Goal: Task Accomplishment & Management: Complete application form

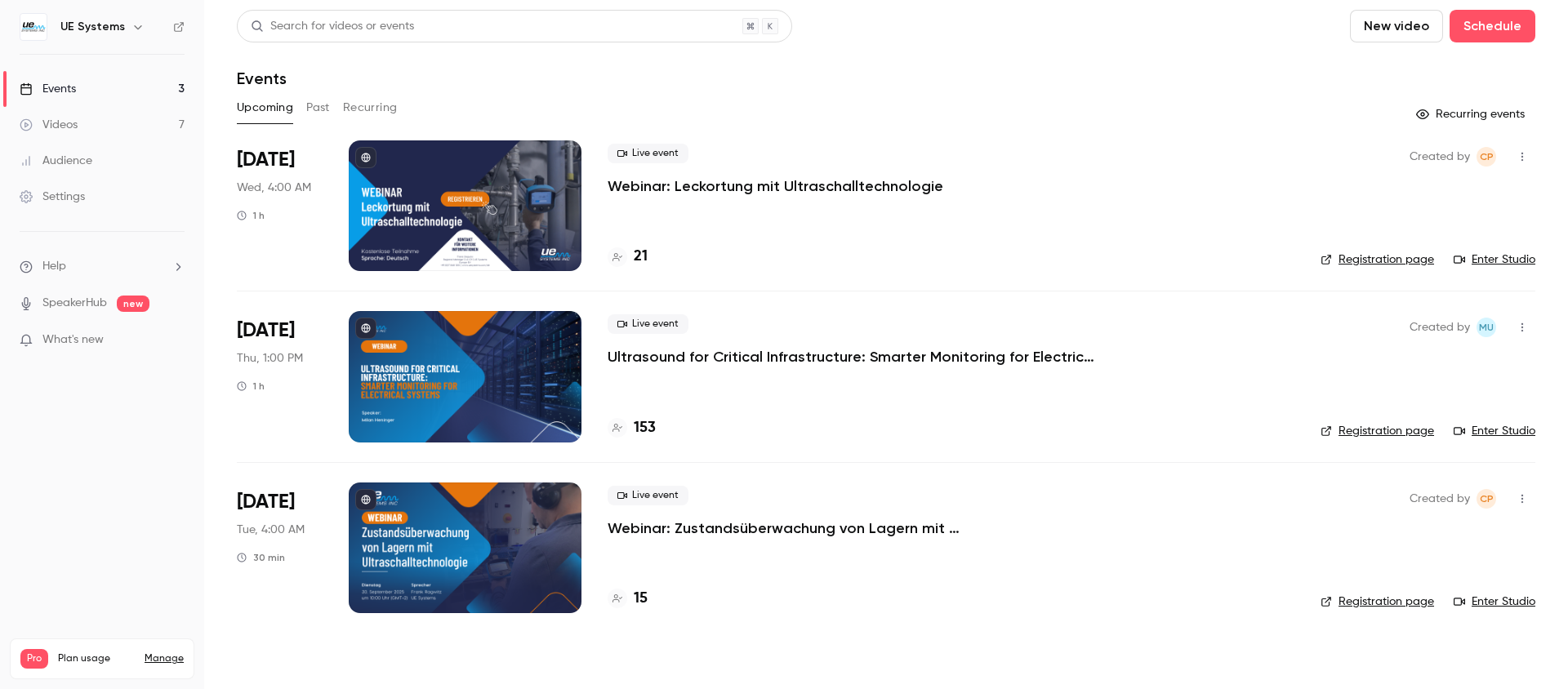
click at [80, 188] on div "Settings" at bounding box center [52, 196] width 65 height 16
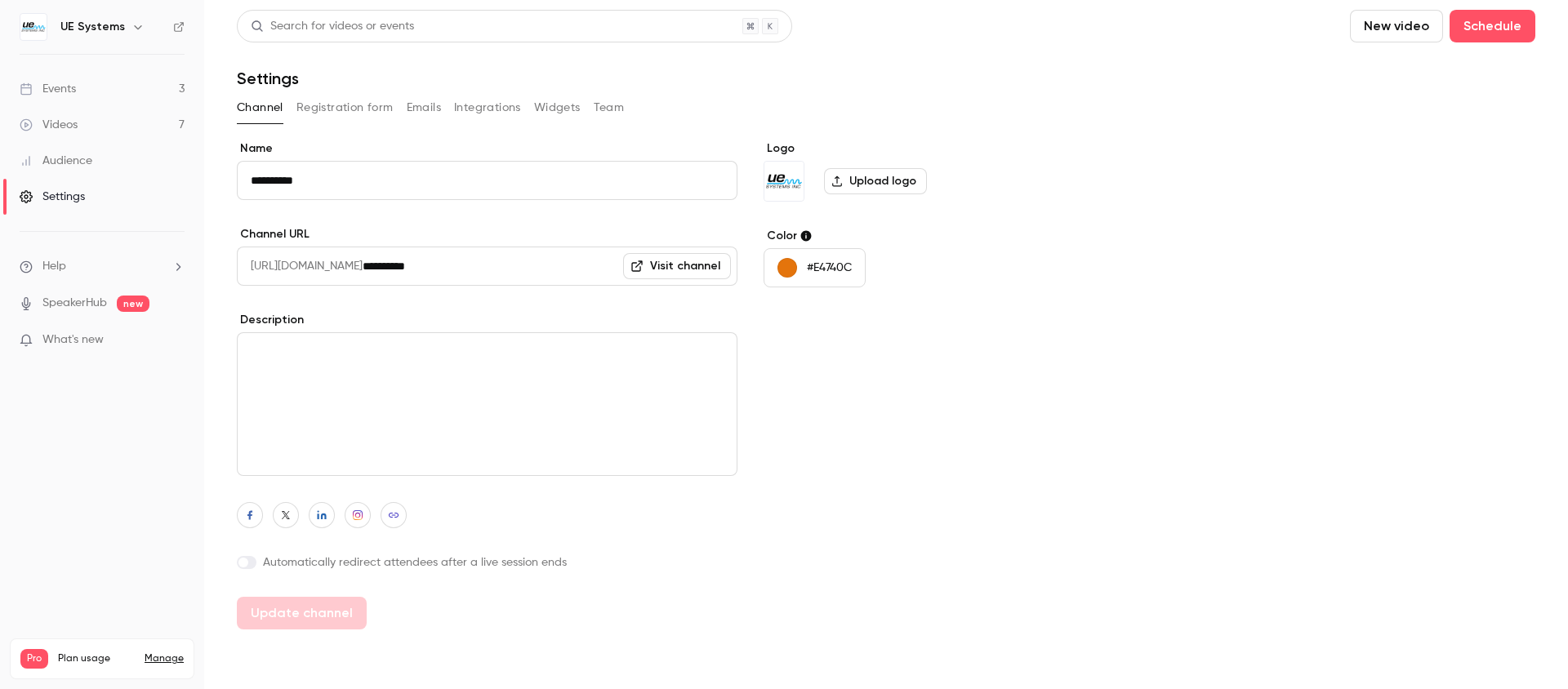
click at [349, 111] on button "Registration form" at bounding box center [344, 107] width 97 height 26
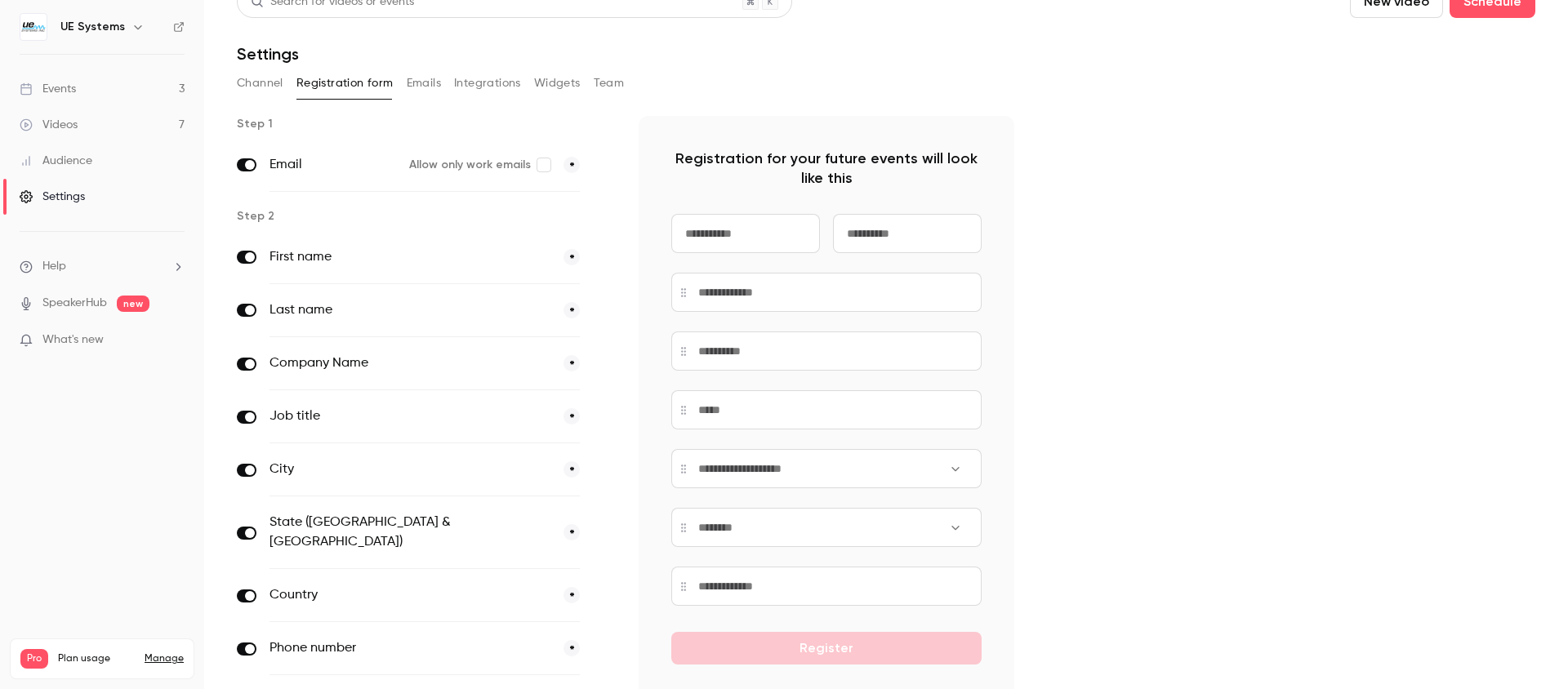
scroll to position [44, 0]
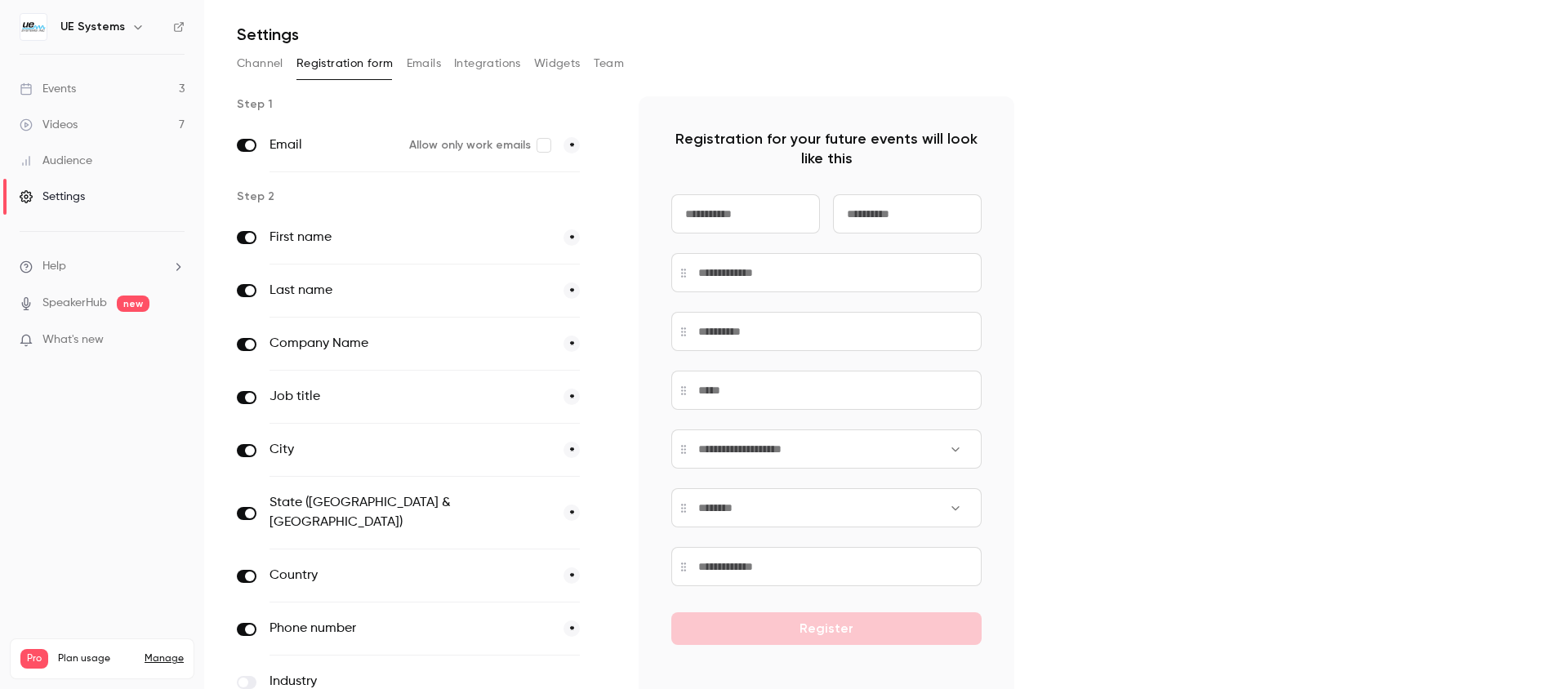
click at [603, 147] on span at bounding box center [603, 145] width 20 height 21
click at [603, 150] on span at bounding box center [603, 145] width 20 height 21
click at [576, 146] on span "*" at bounding box center [572, 145] width 16 height 16
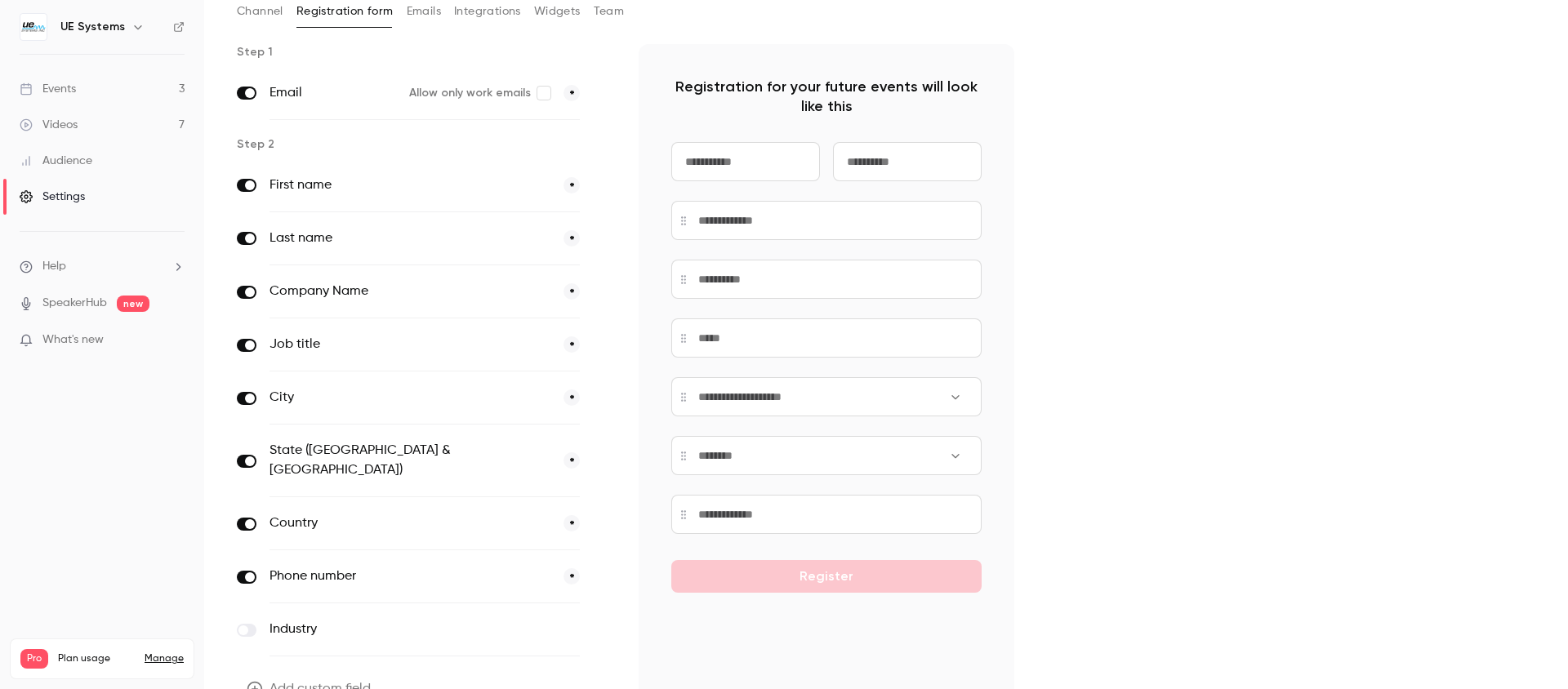
scroll to position [89, 0]
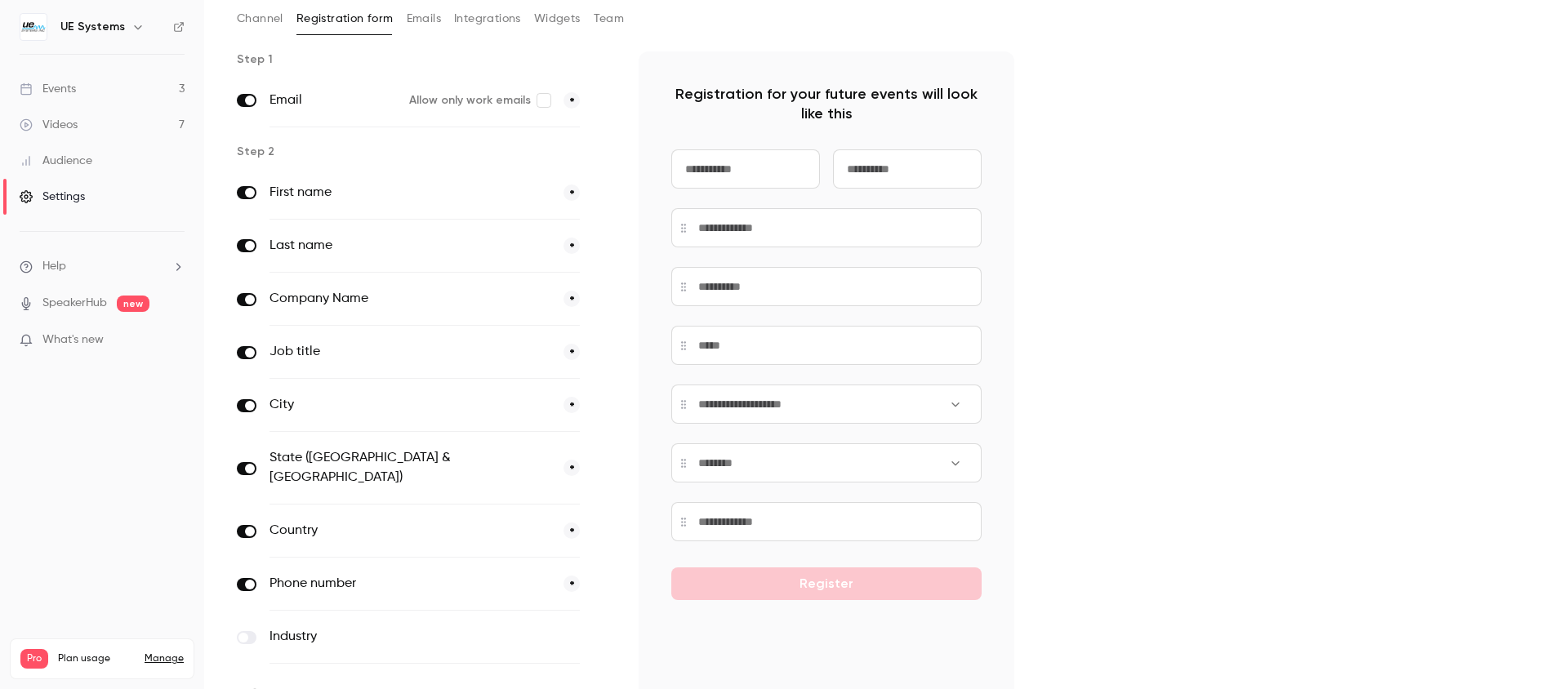
click at [573, 190] on span "*" at bounding box center [572, 193] width 16 height 16
click at [573, 193] on span "*" at bounding box center [572, 193] width 16 height 16
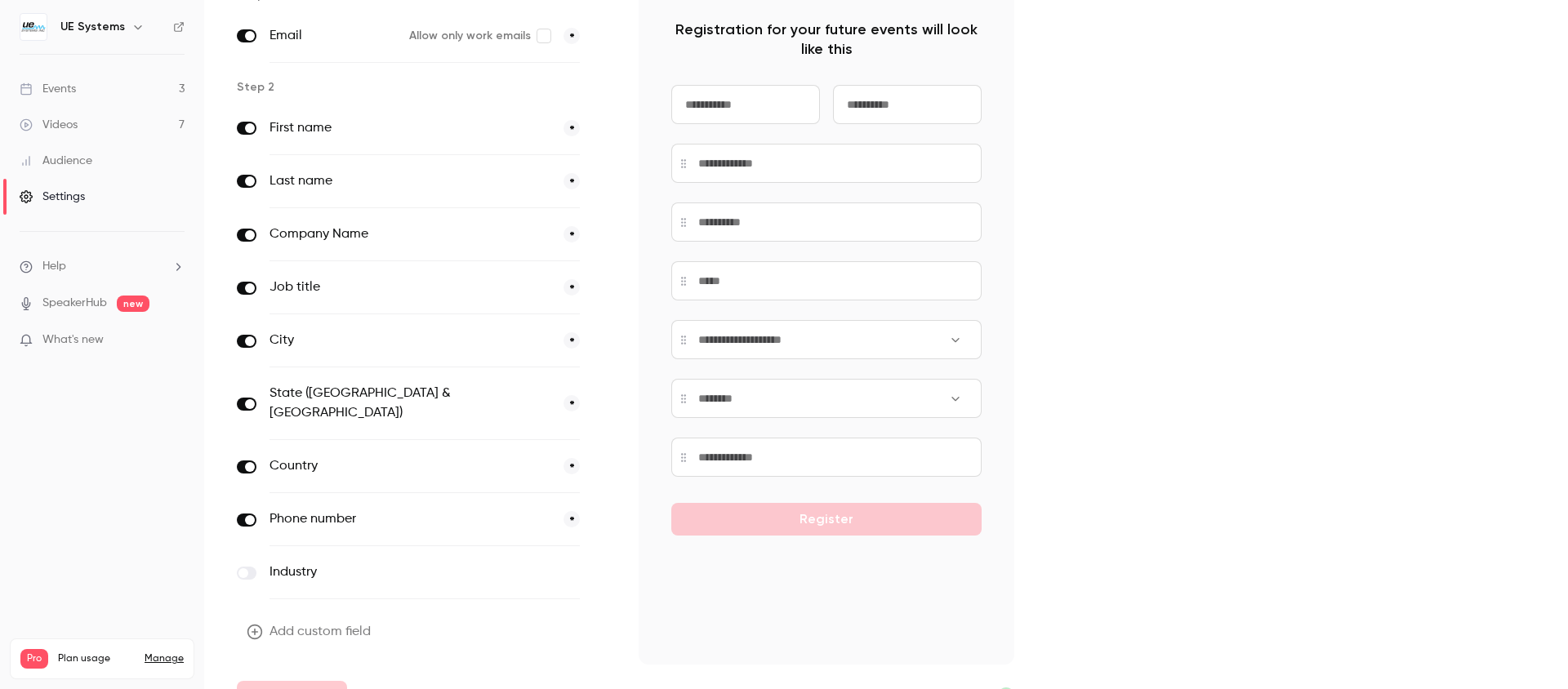
scroll to position [168, 0]
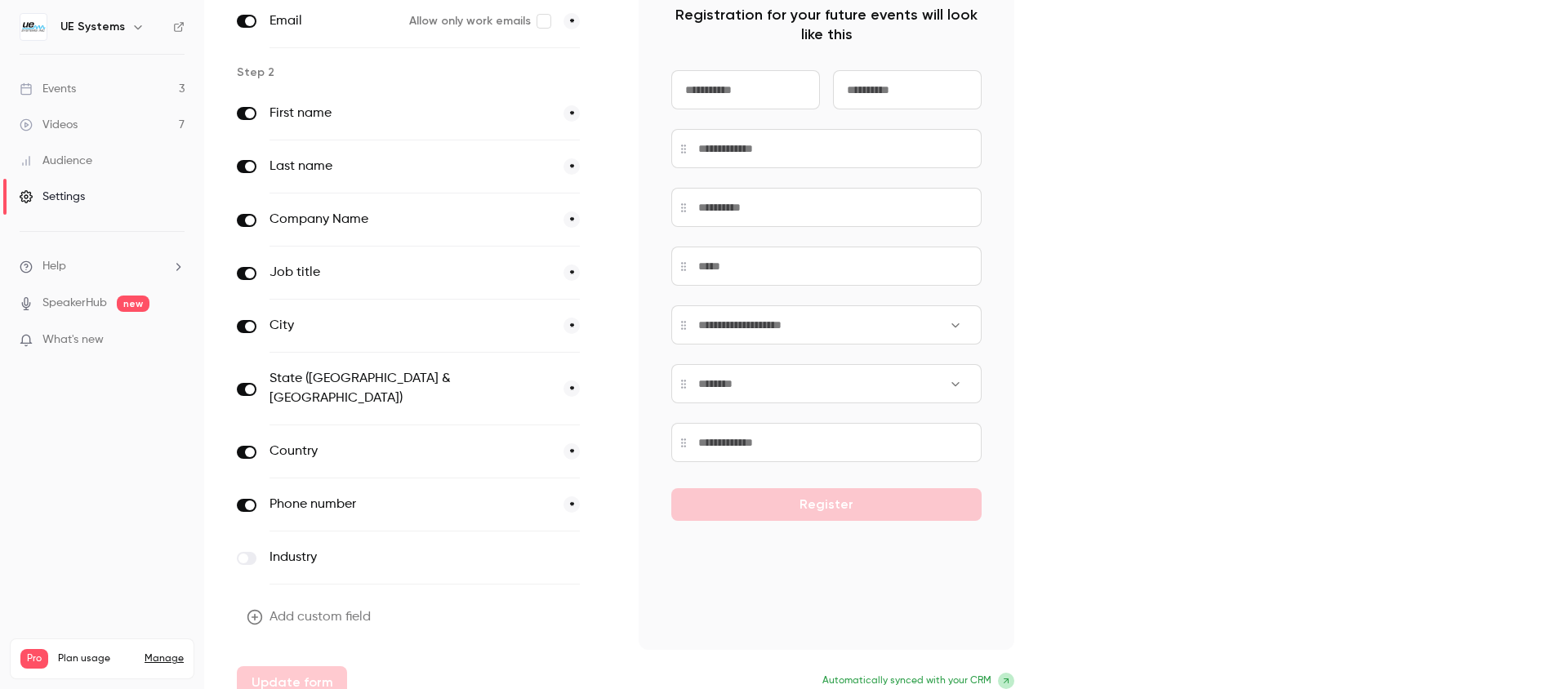
click at [574, 327] on button "*" at bounding box center [572, 325] width 16 height 16
click at [568, 381] on button "*" at bounding box center [572, 389] width 16 height 16
click at [572, 443] on button "*" at bounding box center [572, 451] width 16 height 16
click at [571, 496] on button "*" at bounding box center [572, 504] width 16 height 16
click at [330, 666] on button "Update form" at bounding box center [292, 682] width 111 height 33
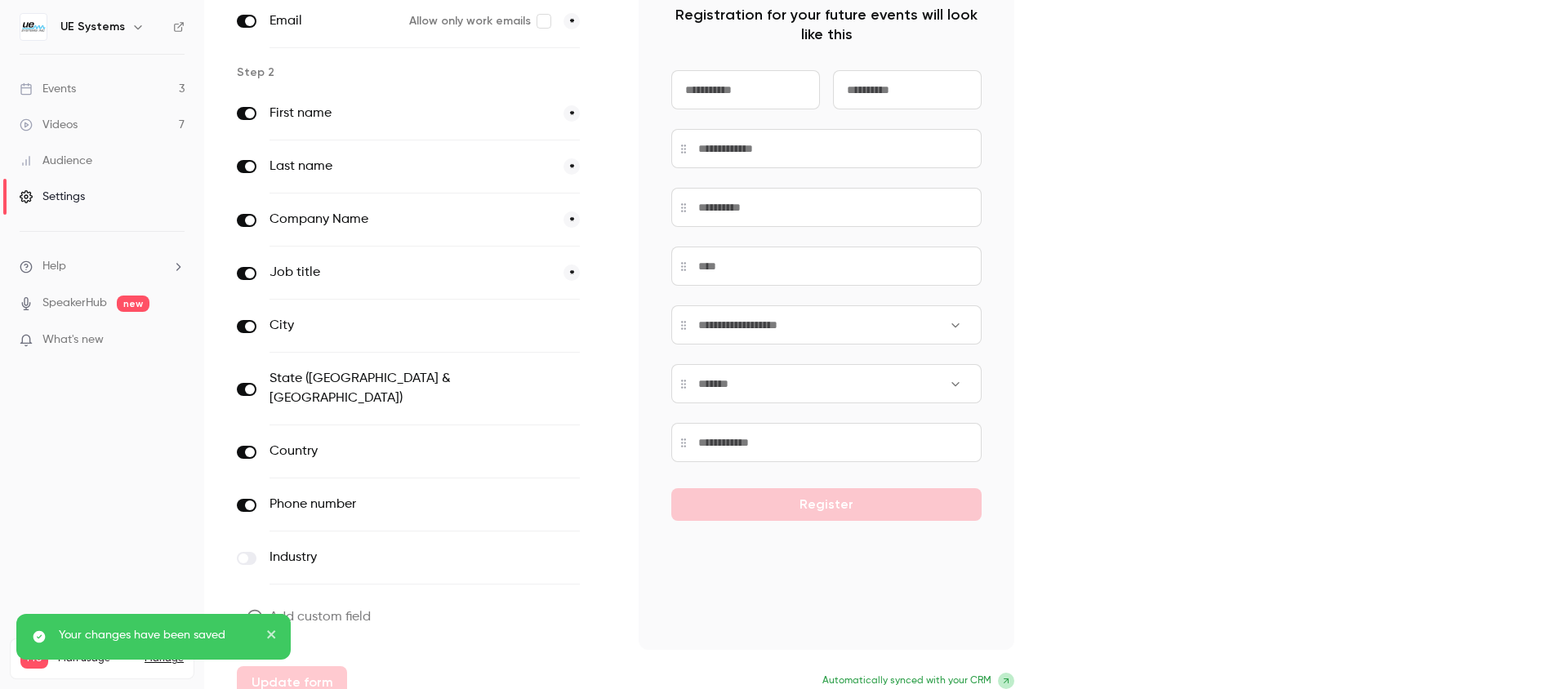
scroll to position [0, 0]
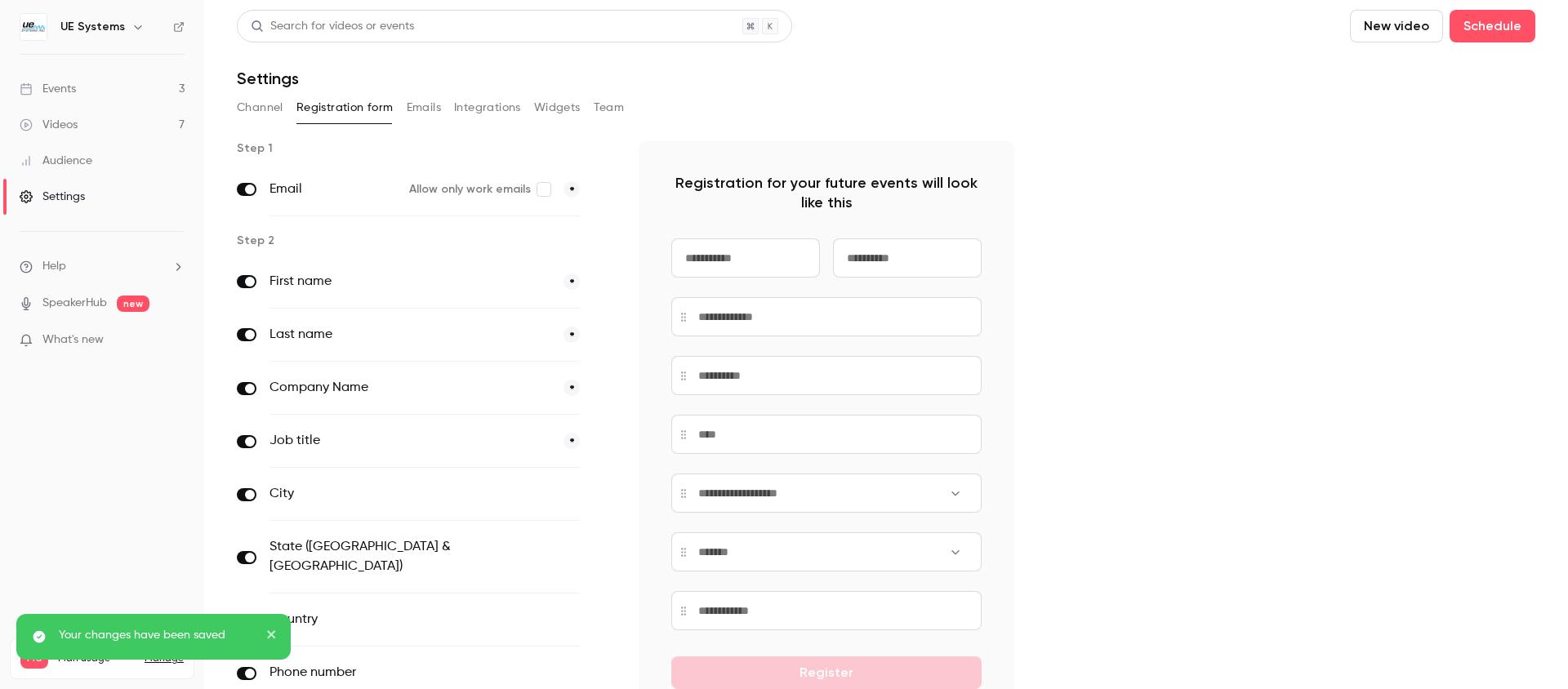
click at [118, 93] on link "Events 3" at bounding box center [102, 89] width 204 height 36
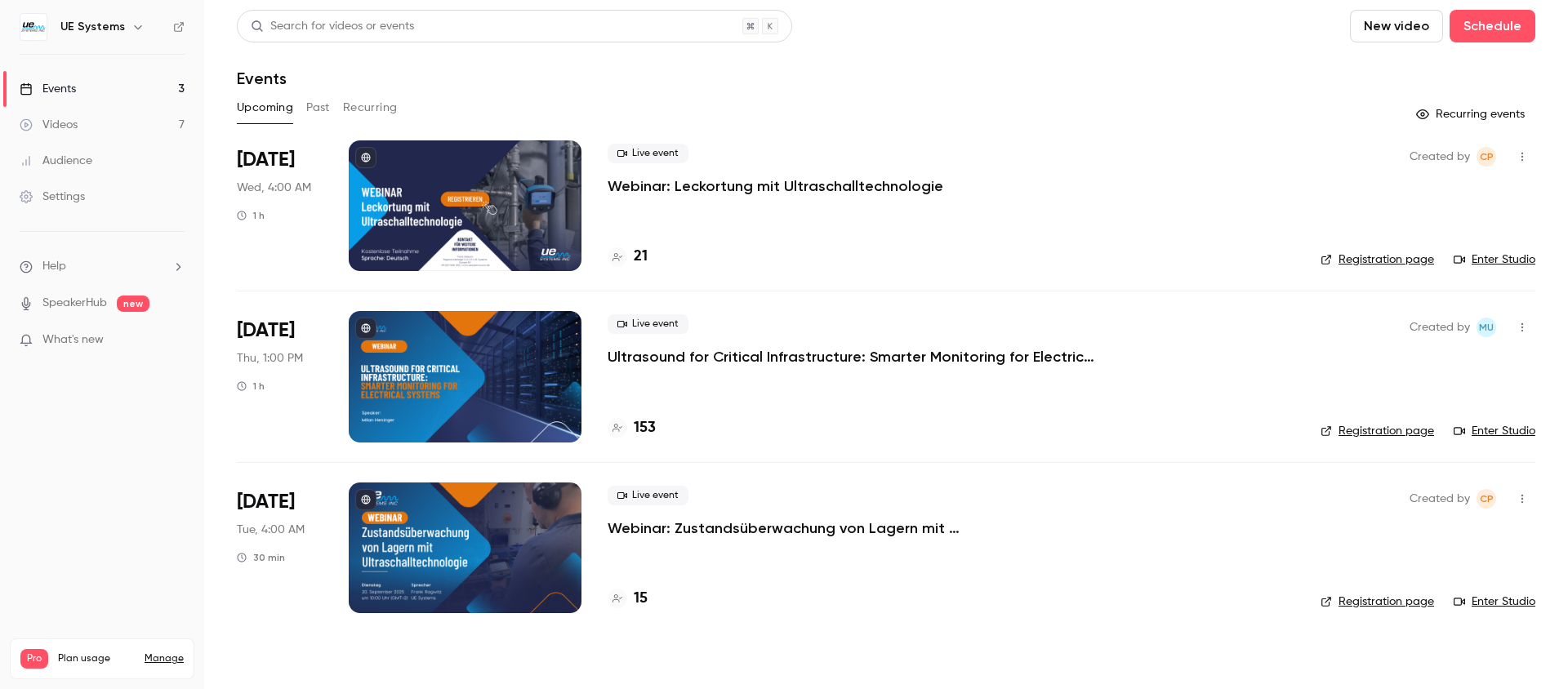
click at [789, 390] on div "Live event Ultrasound for Critical Infrastructure: Smarter Monitoring for Elect…" at bounding box center [951, 376] width 687 height 130
click at [86, 195] on link "Settings" at bounding box center [102, 196] width 204 height 36
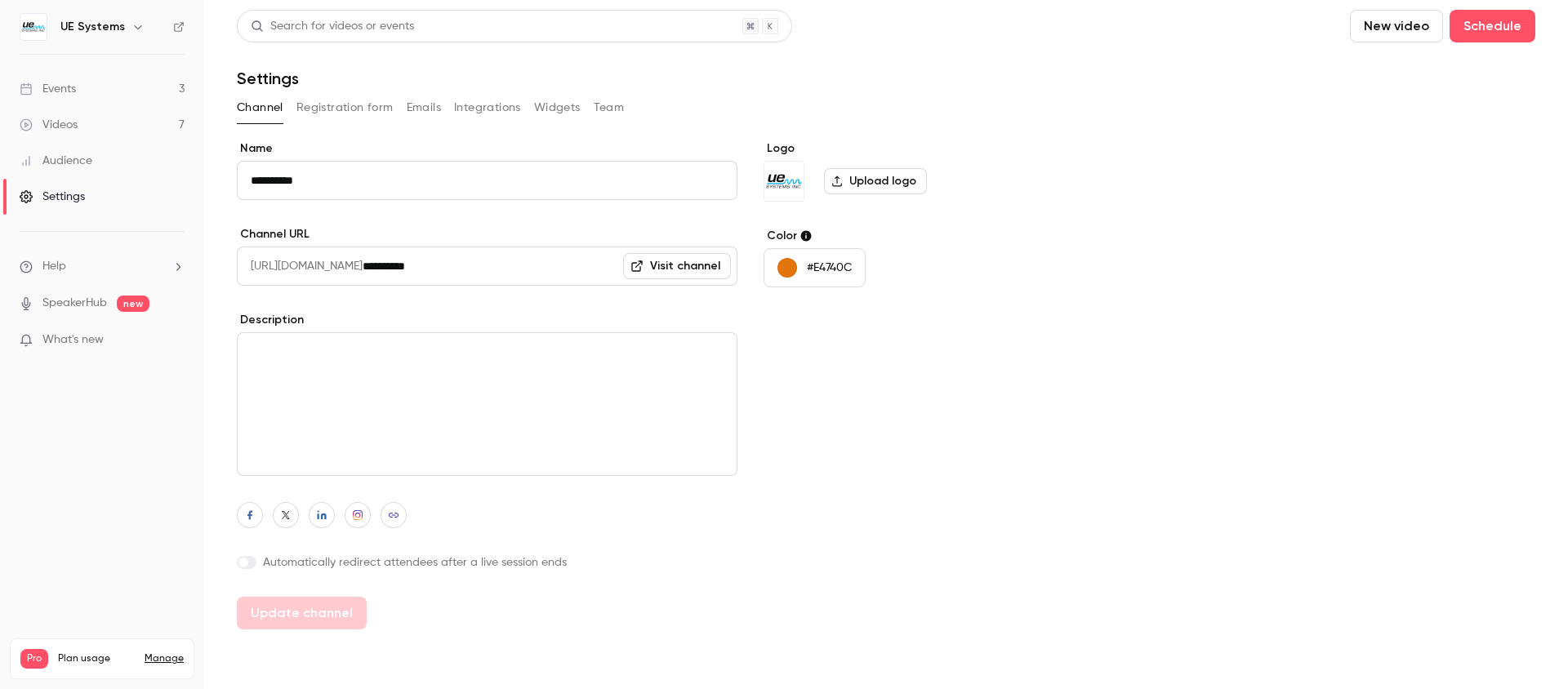
click at [333, 101] on button "Registration form" at bounding box center [344, 107] width 97 height 26
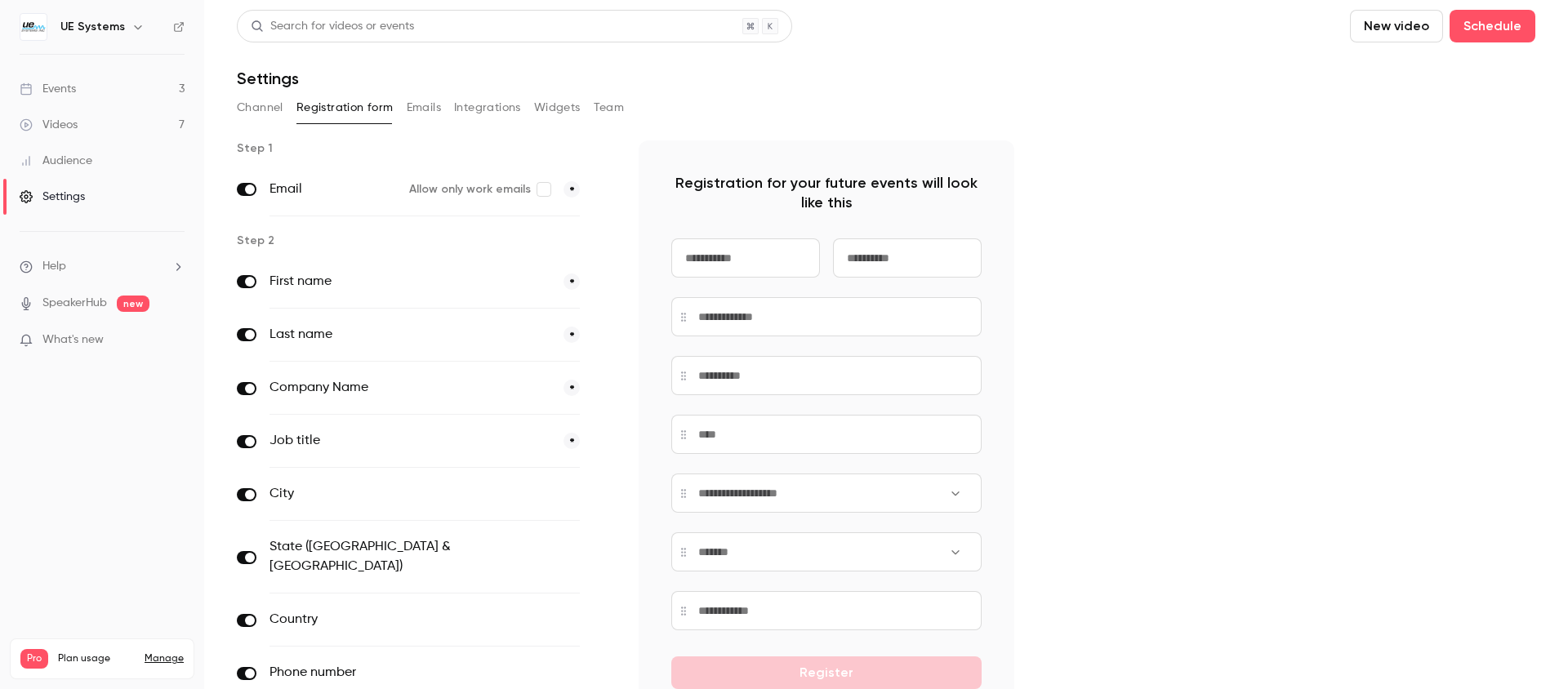
click at [92, 89] on link "Events 3" at bounding box center [102, 89] width 204 height 36
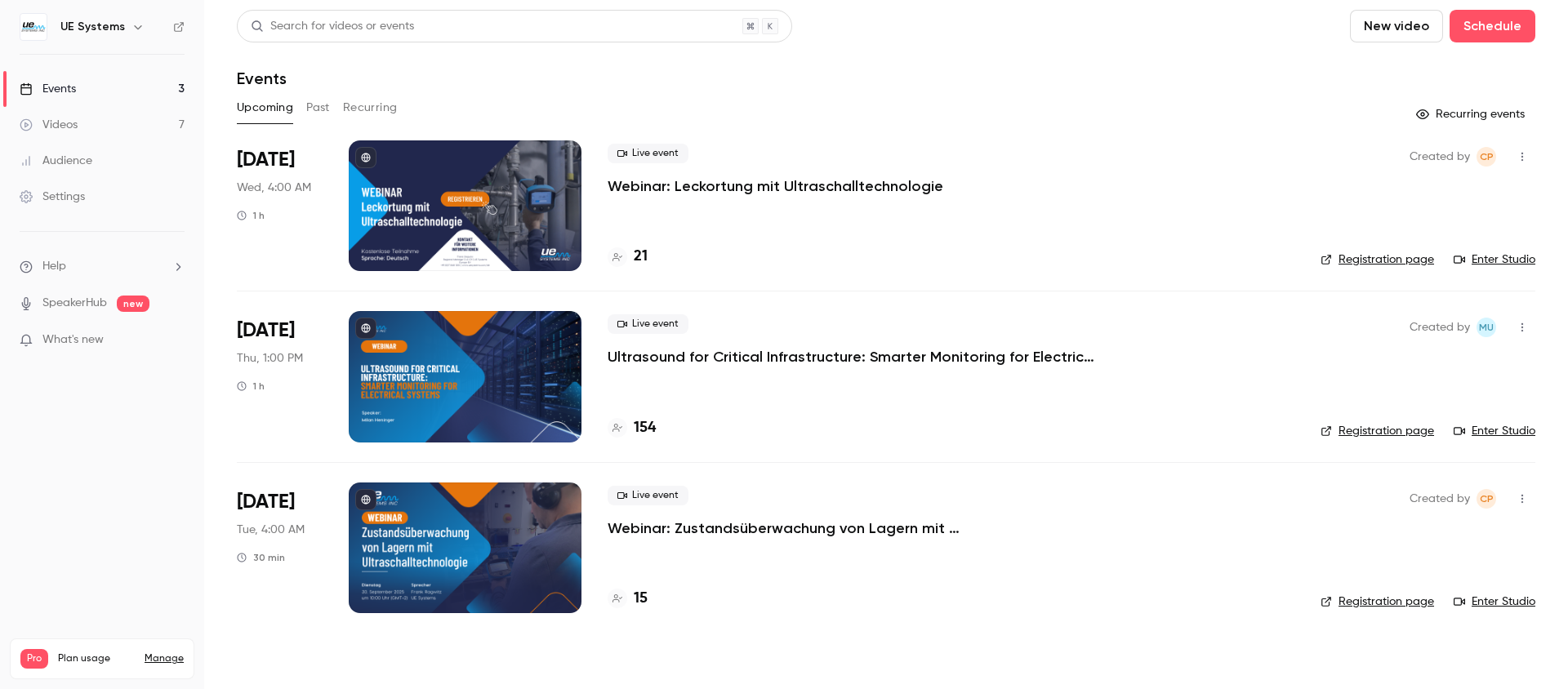
click at [1419, 433] on link "Registration page" at bounding box center [1376, 431] width 113 height 16
click at [65, 193] on div "Settings" at bounding box center [52, 196] width 65 height 16
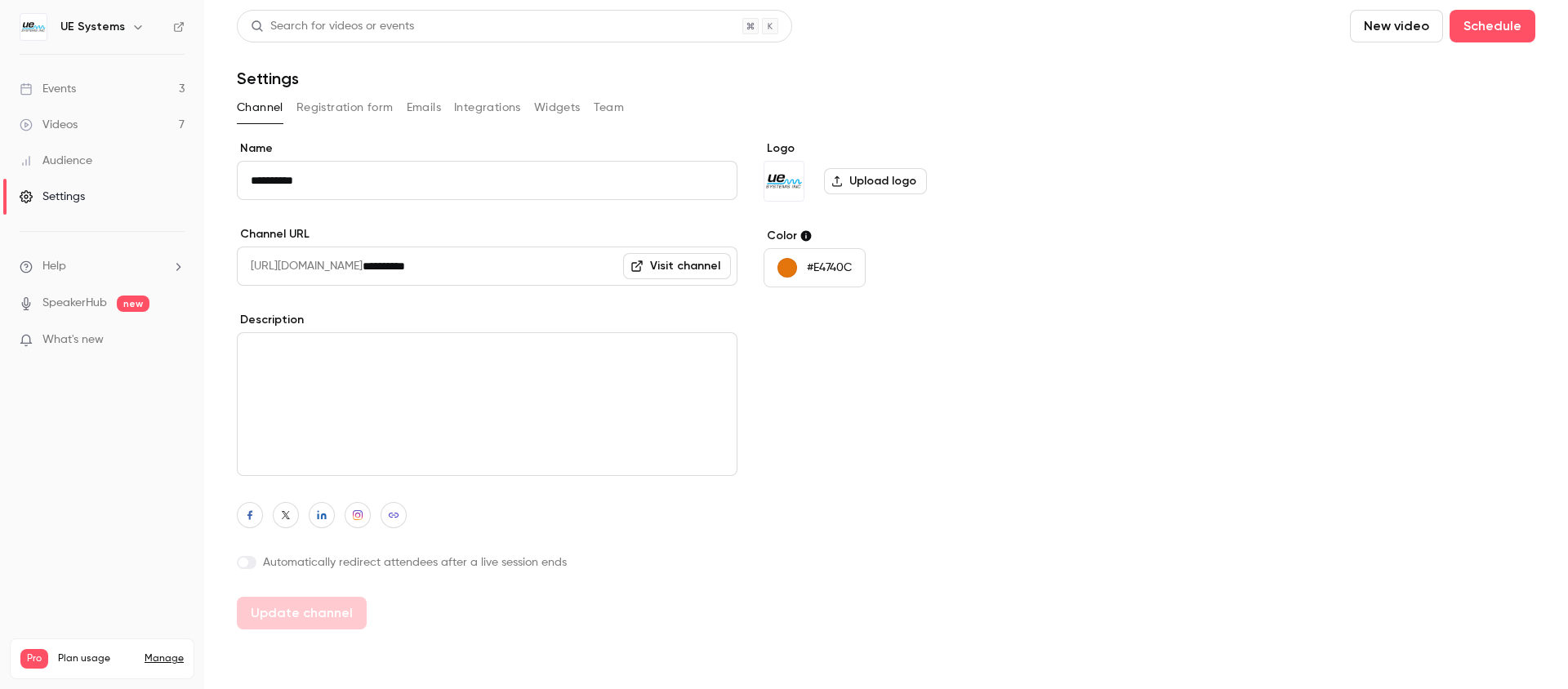
click at [369, 103] on button "Registration form" at bounding box center [344, 107] width 97 height 26
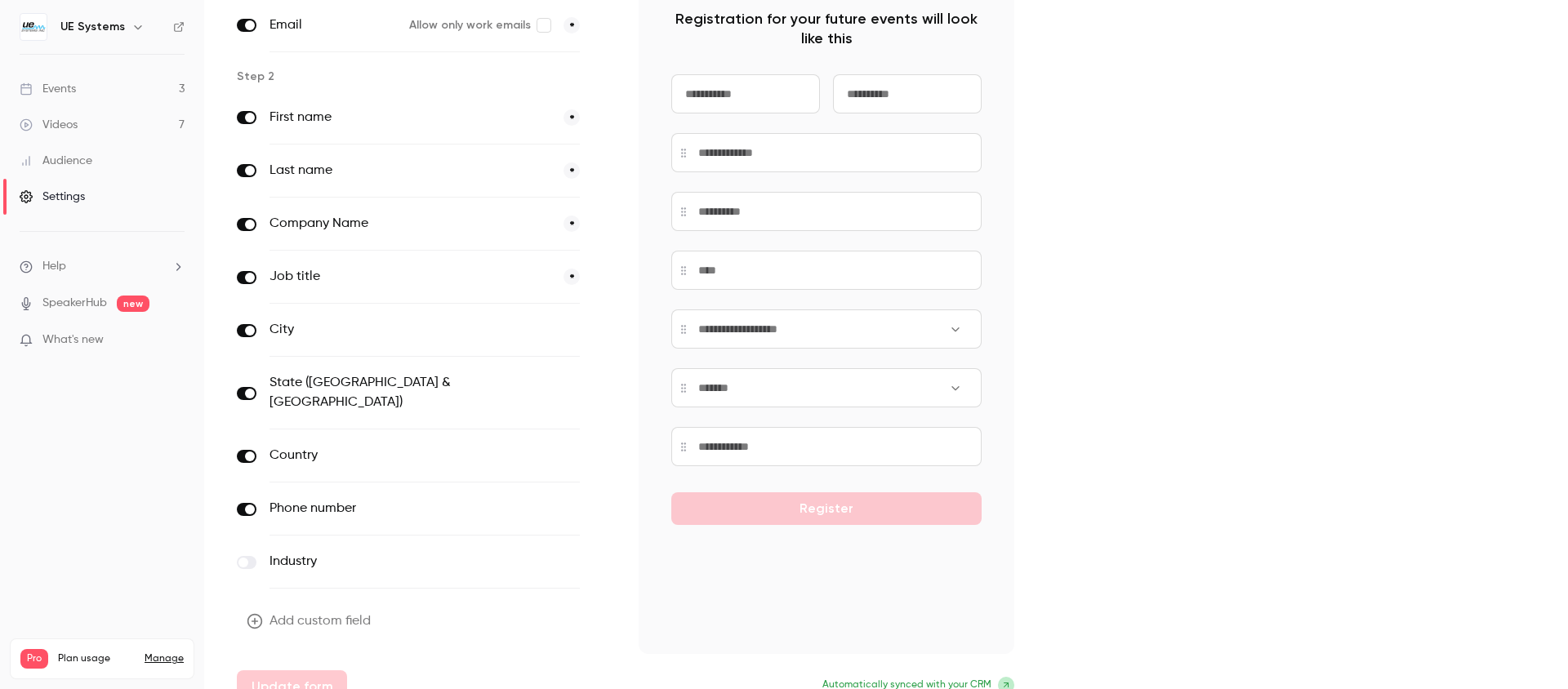
scroll to position [168, 0]
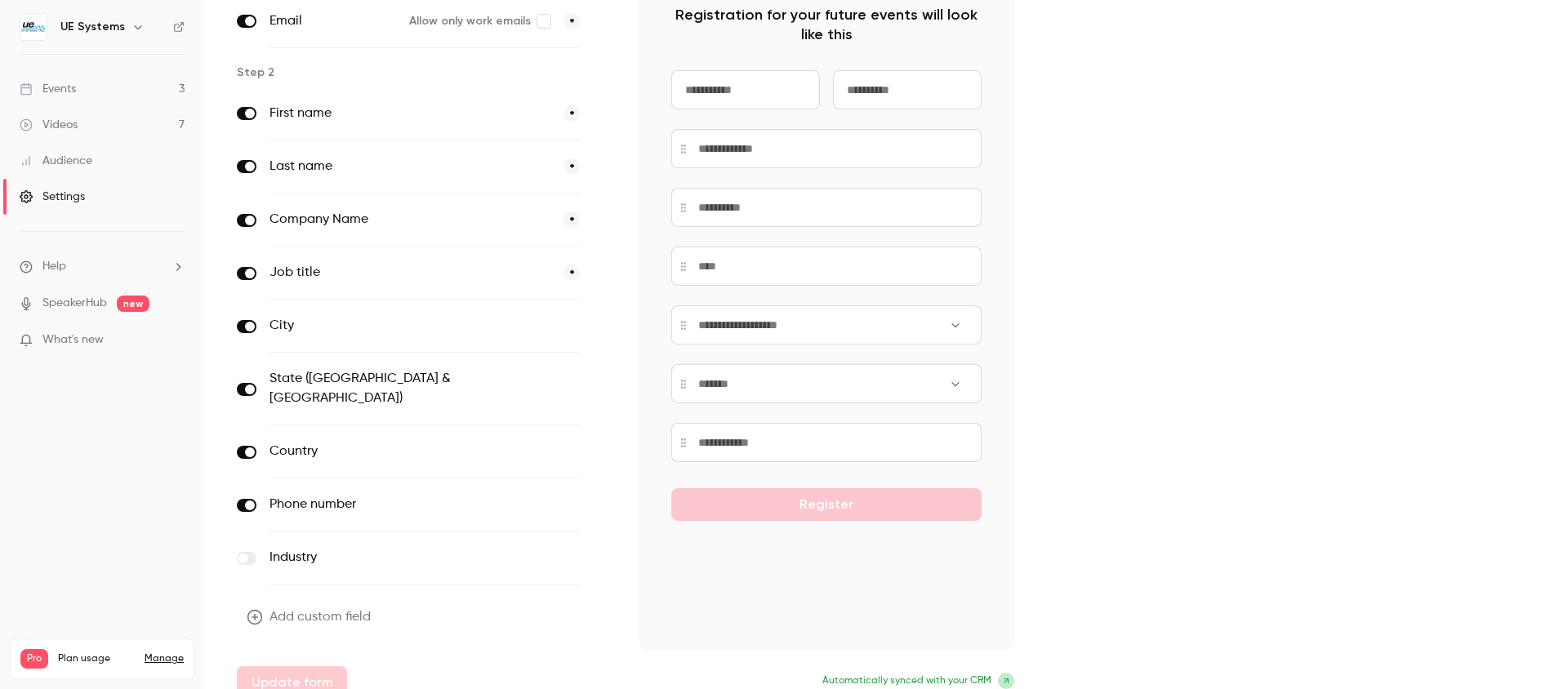
click at [557, 329] on button "optional" at bounding box center [552, 325] width 54 height 16
click at [568, 381] on button "optional" at bounding box center [552, 389] width 54 height 16
click at [565, 443] on button "optional" at bounding box center [552, 451] width 54 height 16
click at [563, 496] on button "optional" at bounding box center [552, 504] width 54 height 16
click at [291, 666] on button "Update form" at bounding box center [292, 682] width 111 height 33
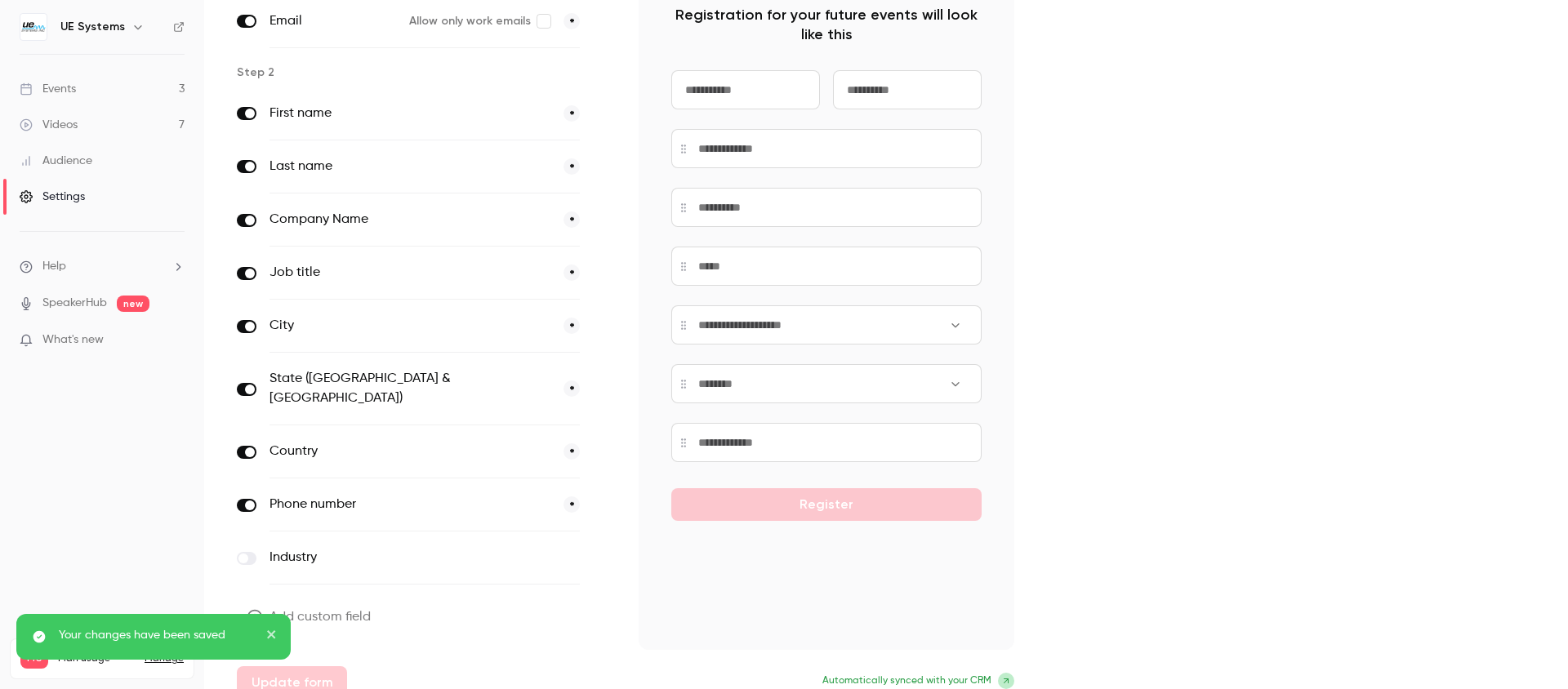
click at [78, 86] on link "Events 3" at bounding box center [102, 89] width 204 height 36
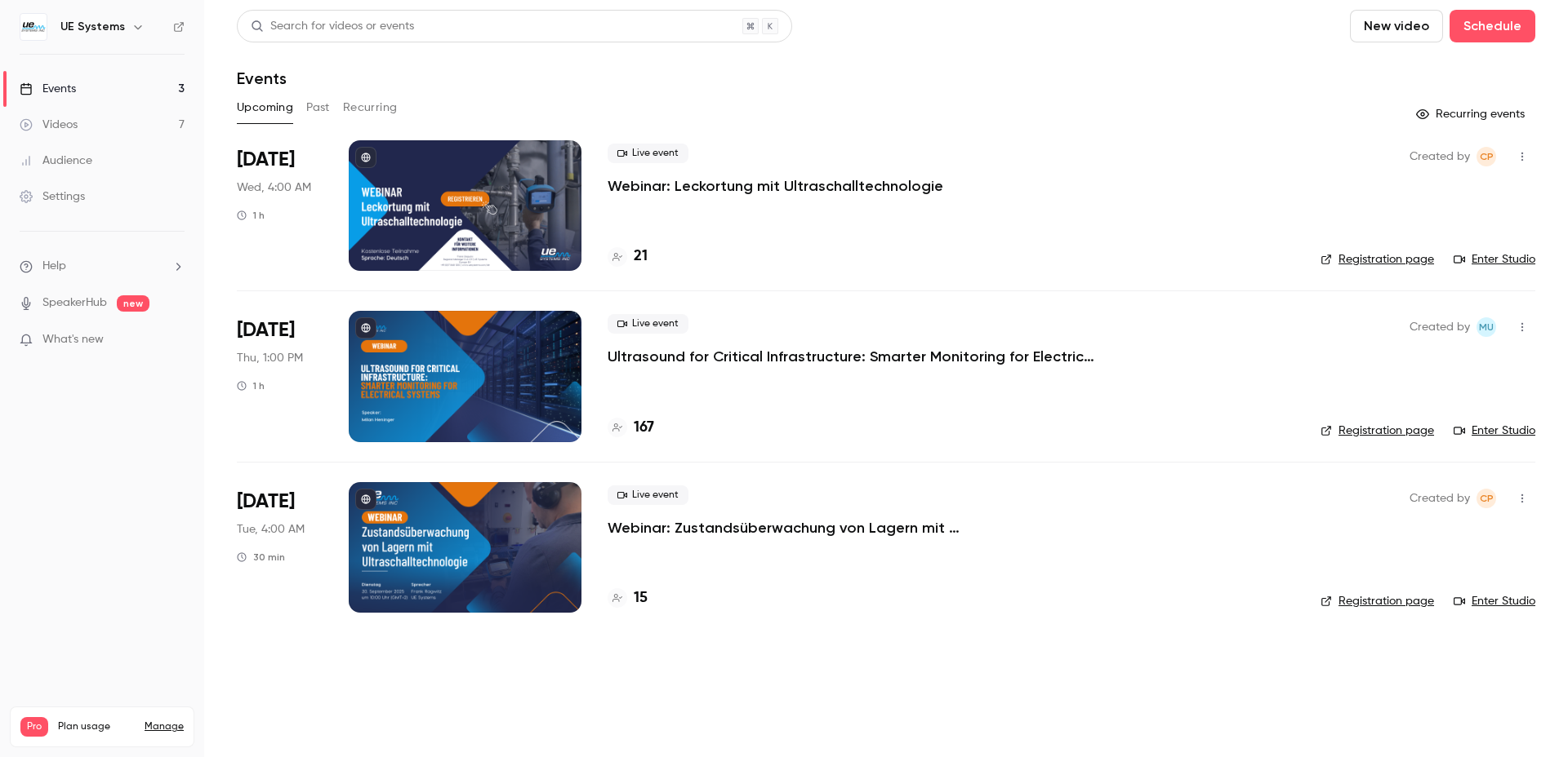
click at [757, 420] on div "167" at bounding box center [951, 428] width 687 height 22
